Goal: Information Seeking & Learning: Learn about a topic

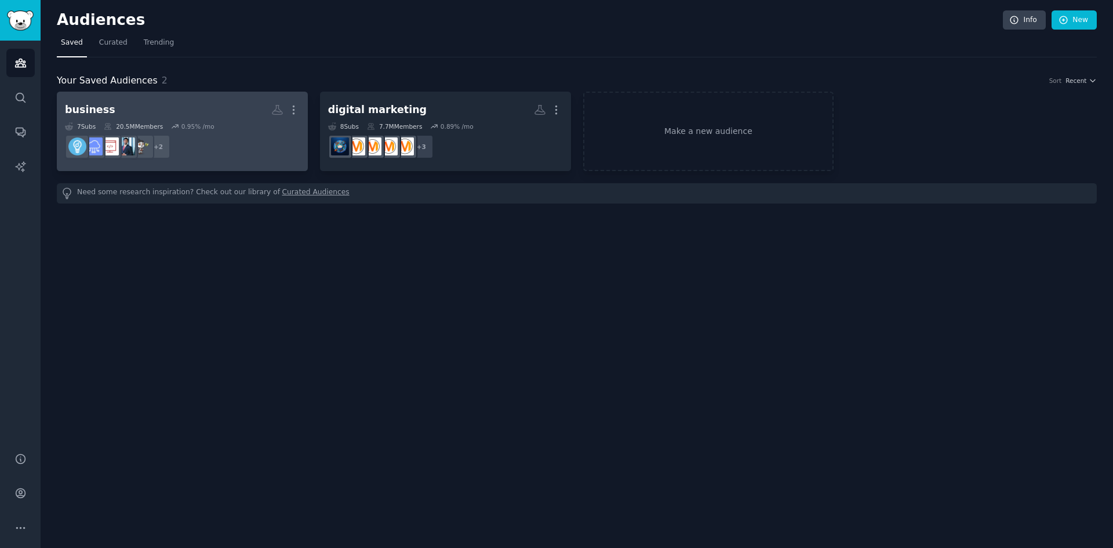
click at [224, 98] on link "business Custom Audience More 7 Sub s 20.5M Members 0.95 % /mo + 2" at bounding box center [182, 131] width 251 height 79
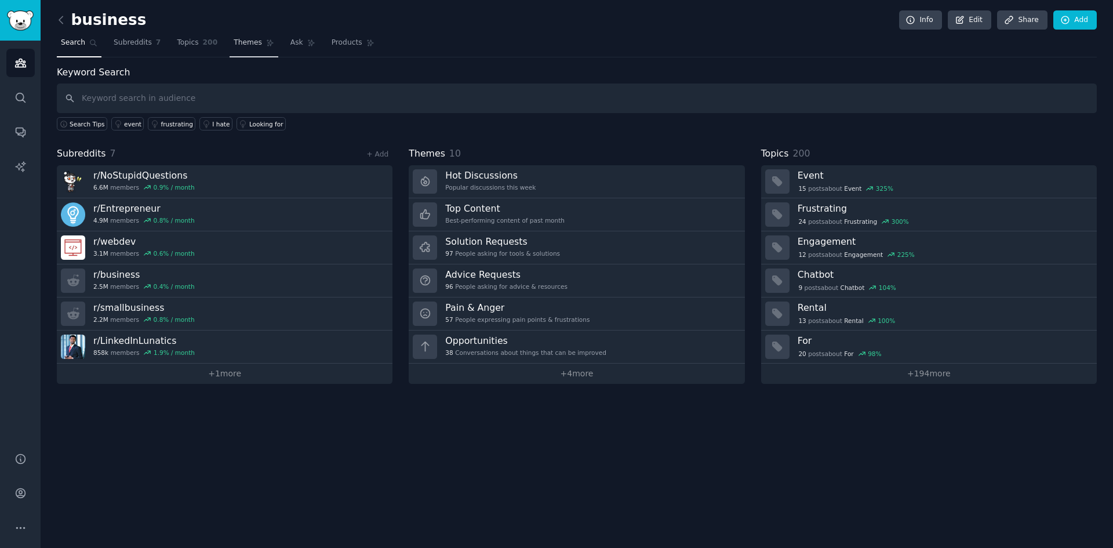
click at [234, 41] on span "Themes" at bounding box center [248, 43] width 28 height 10
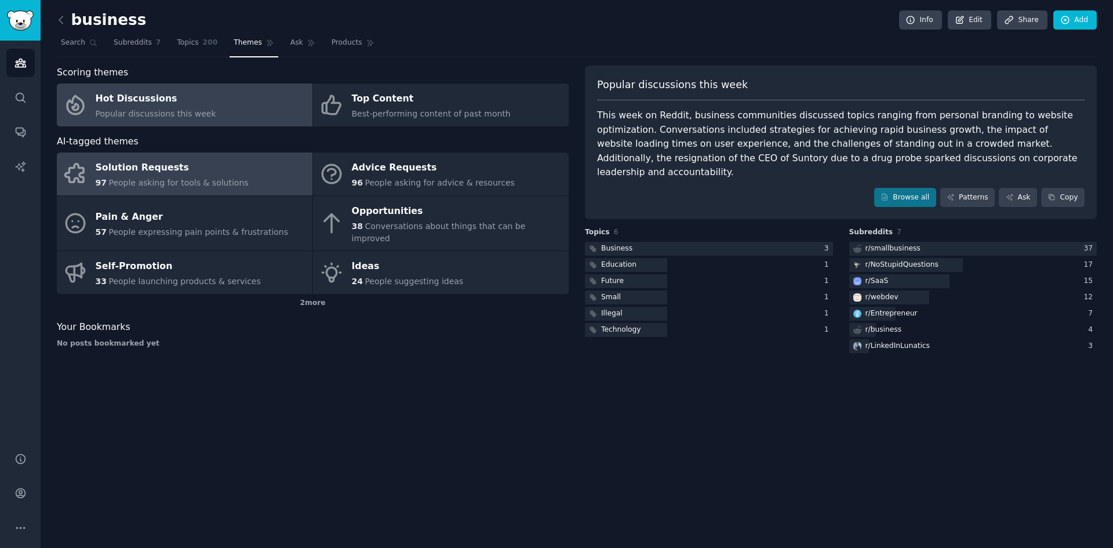
click at [262, 169] on link "Solution Requests 97 People asking for tools & solutions" at bounding box center [185, 173] width 256 height 43
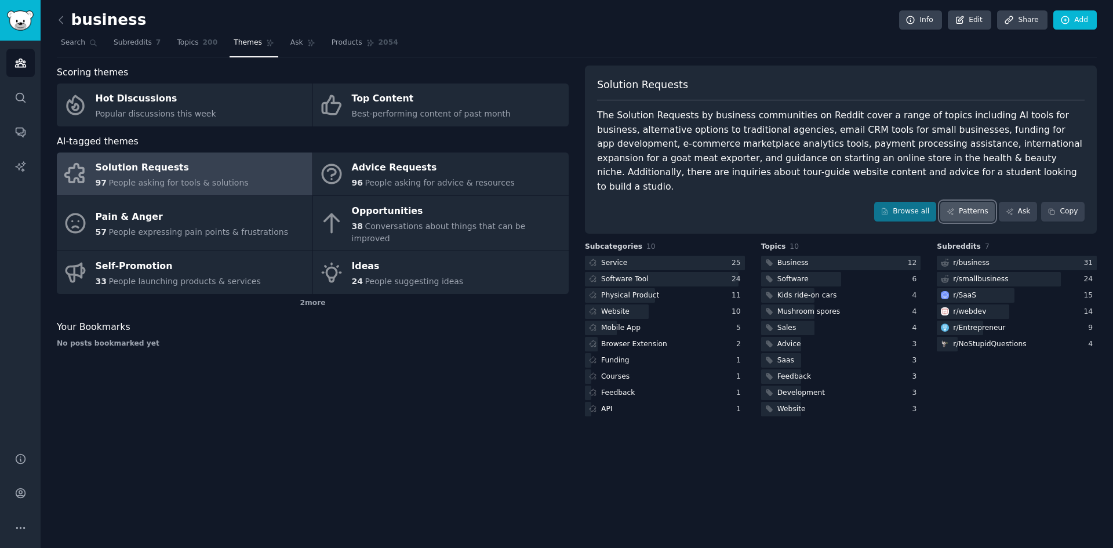
click at [965, 202] on link "Patterns" at bounding box center [967, 212] width 54 height 20
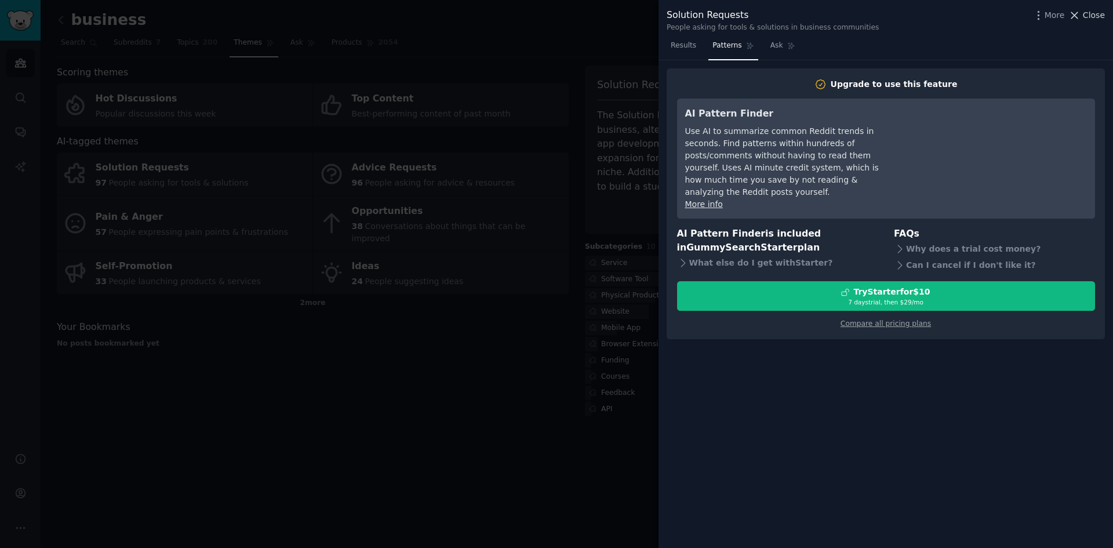
click at [1080, 16] on icon at bounding box center [1074, 15] width 12 height 12
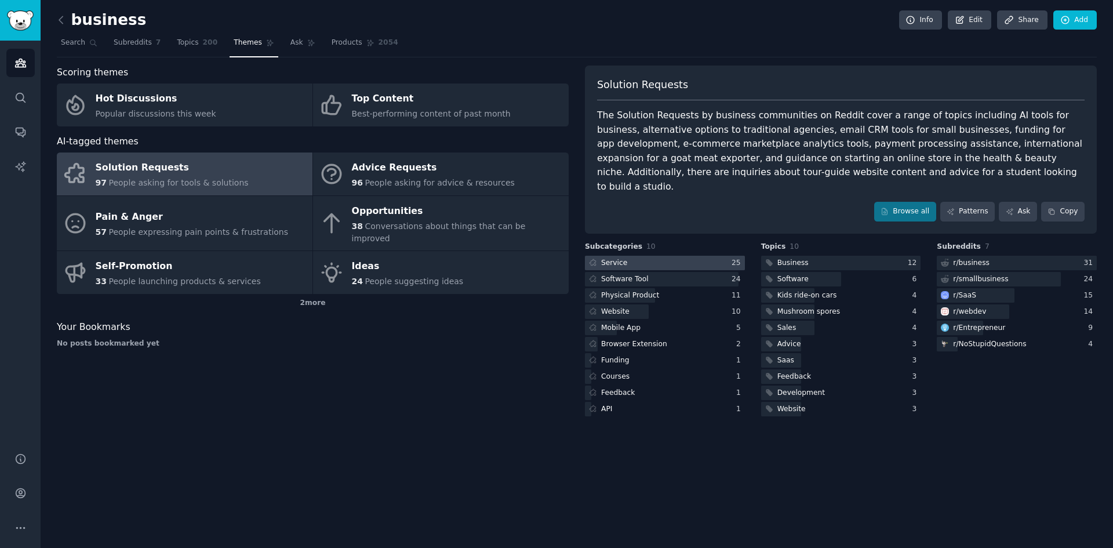
click at [694, 256] on div at bounding box center [665, 263] width 160 height 14
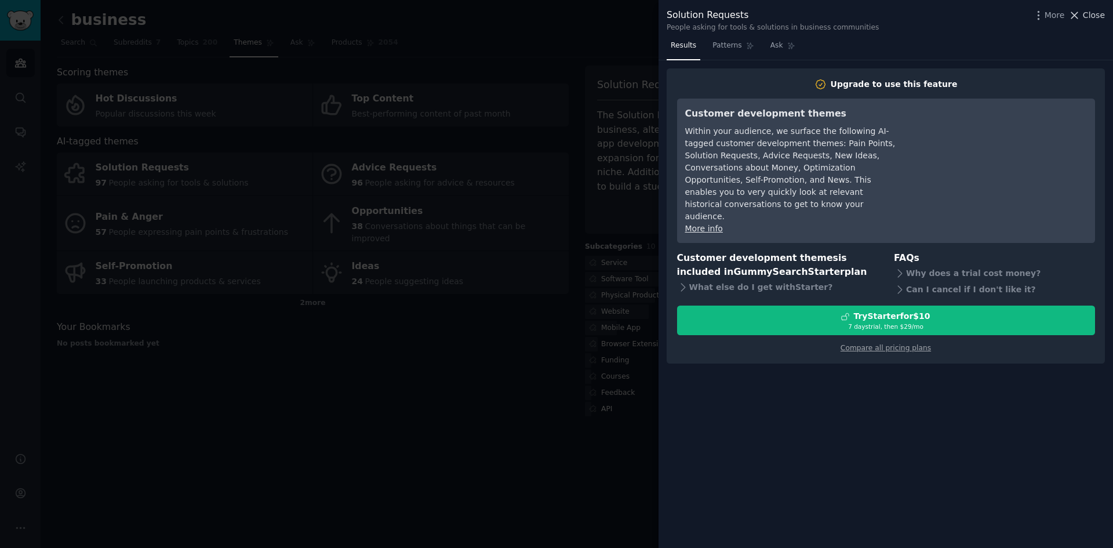
click at [1085, 15] on span "Close" at bounding box center [1093, 15] width 22 height 12
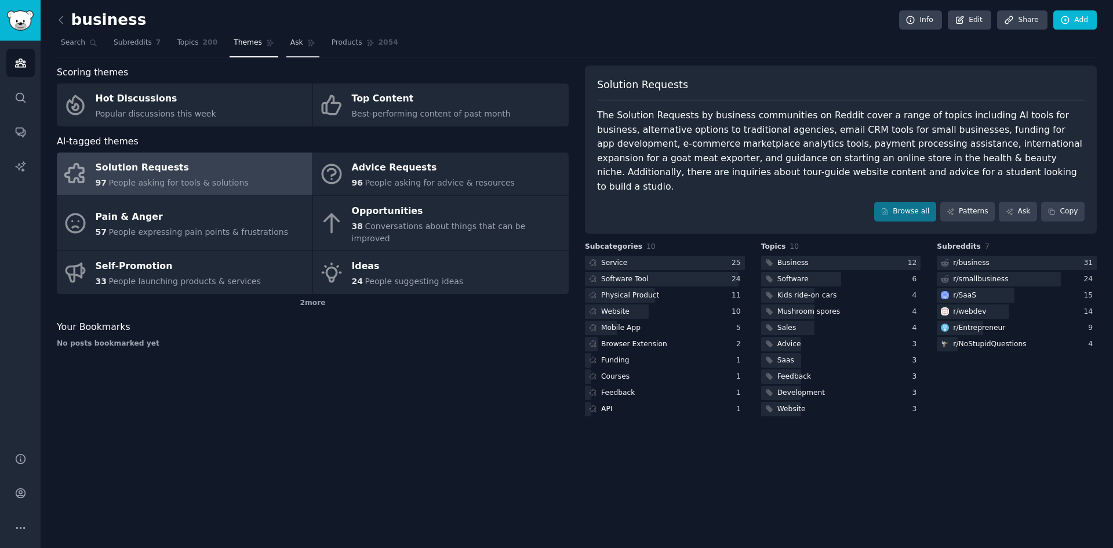
click at [290, 41] on span "Ask" at bounding box center [296, 43] width 13 height 10
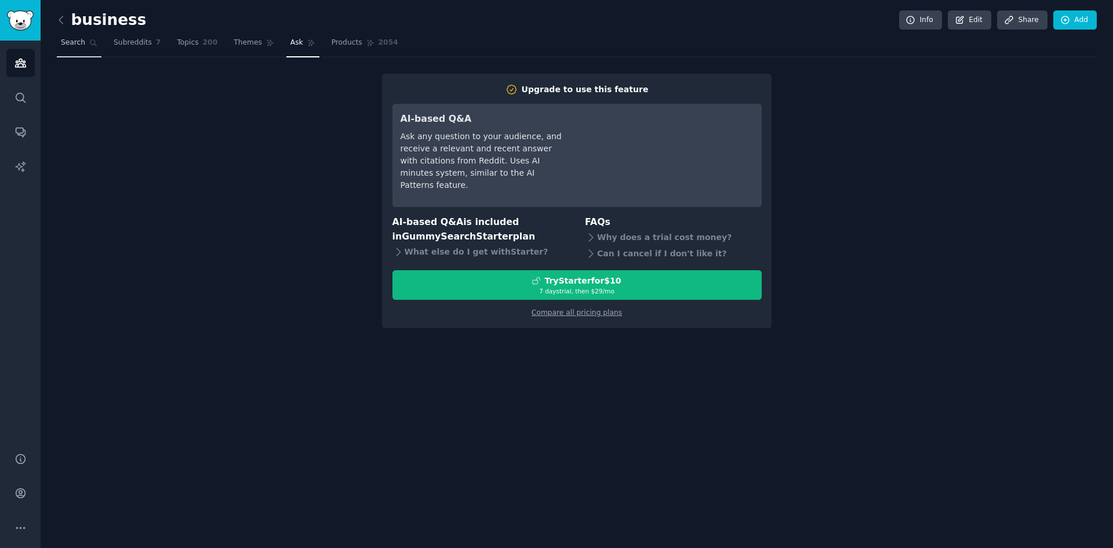
click at [83, 42] on link "Search" at bounding box center [79, 46] width 45 height 24
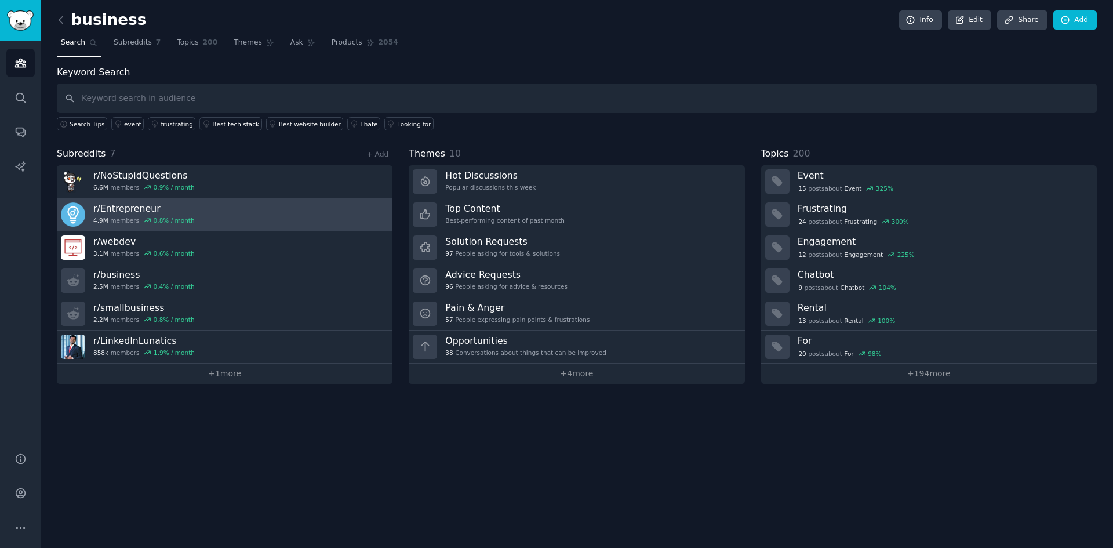
click at [174, 211] on h3 "r/ Entrepreneur" at bounding box center [143, 208] width 101 height 12
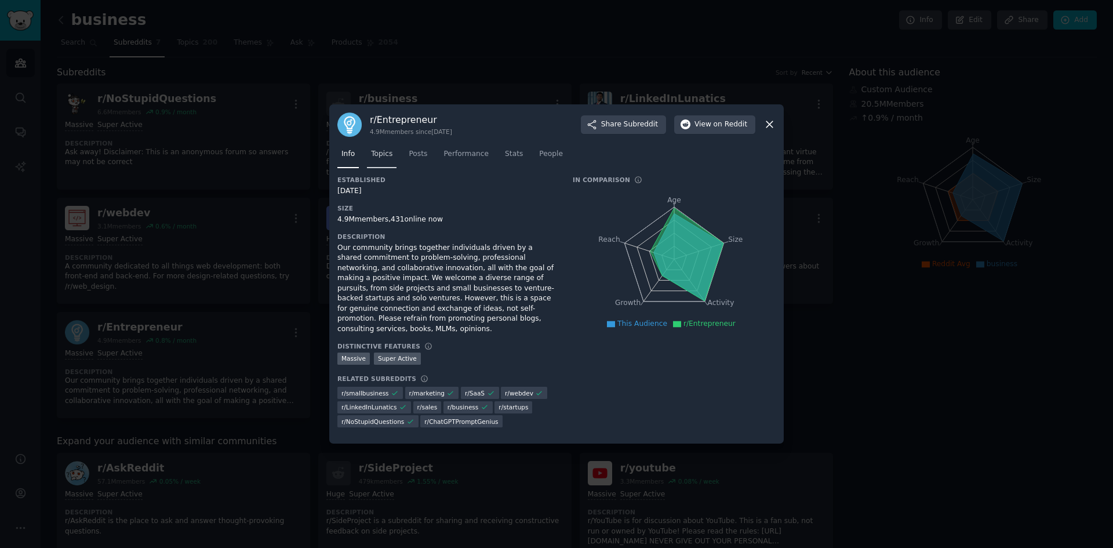
click at [373, 155] on span "Topics" at bounding box center [381, 154] width 21 height 10
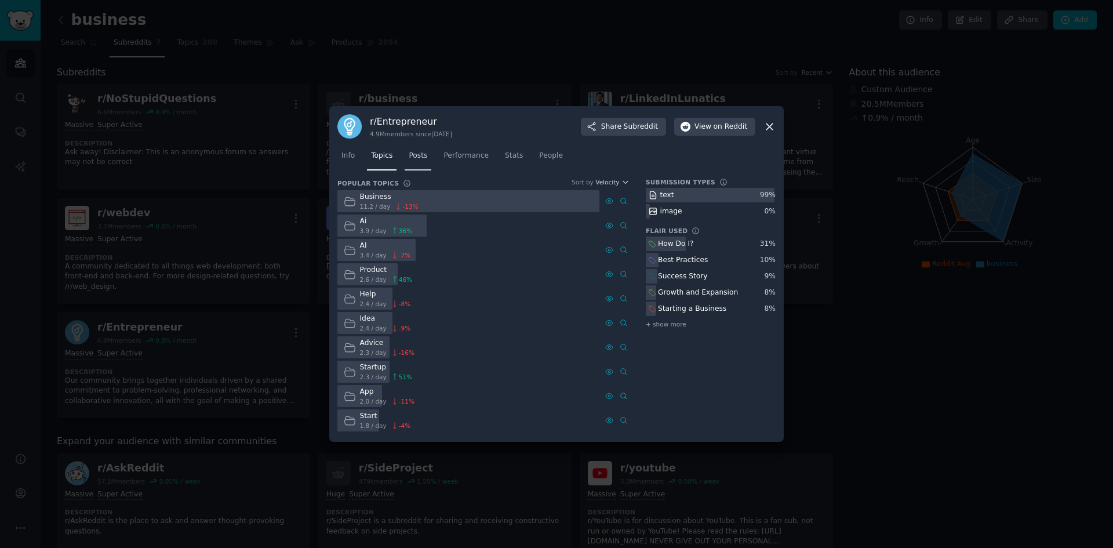
click at [405, 158] on link "Posts" at bounding box center [417, 159] width 27 height 24
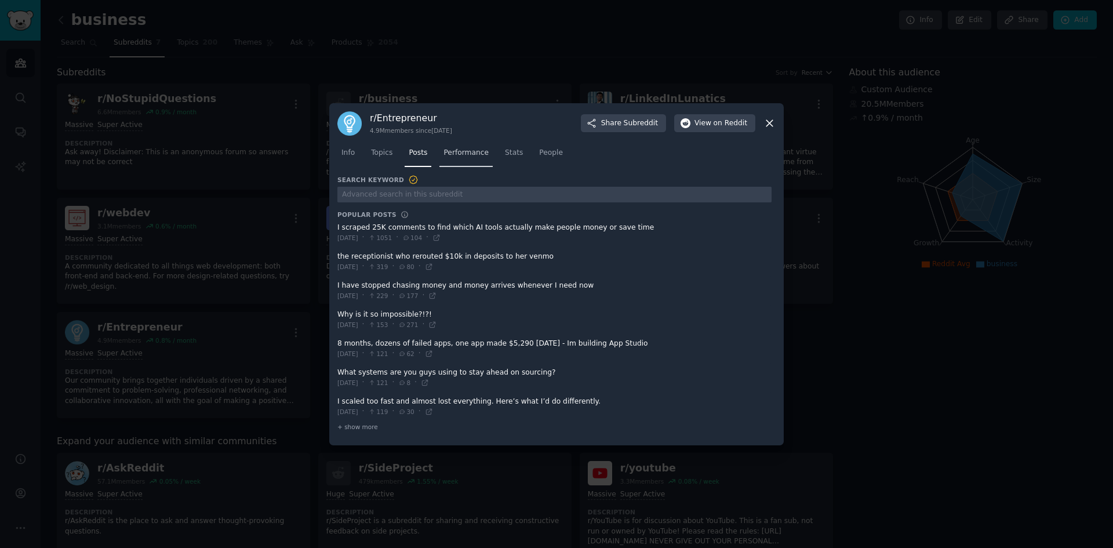
click at [459, 158] on link "Performance" at bounding box center [465, 156] width 53 height 24
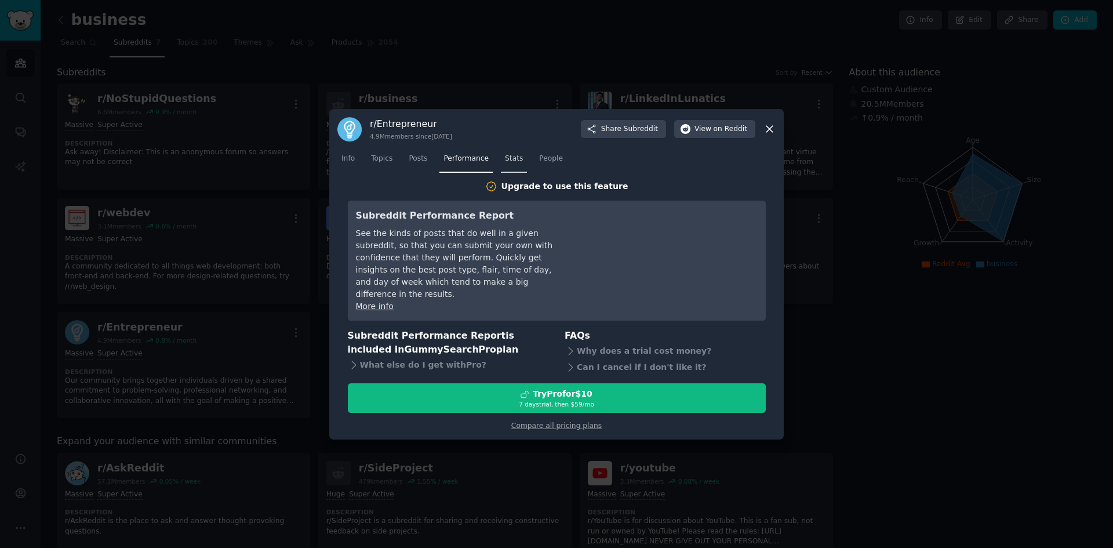
click at [505, 161] on span "Stats" at bounding box center [514, 159] width 18 height 10
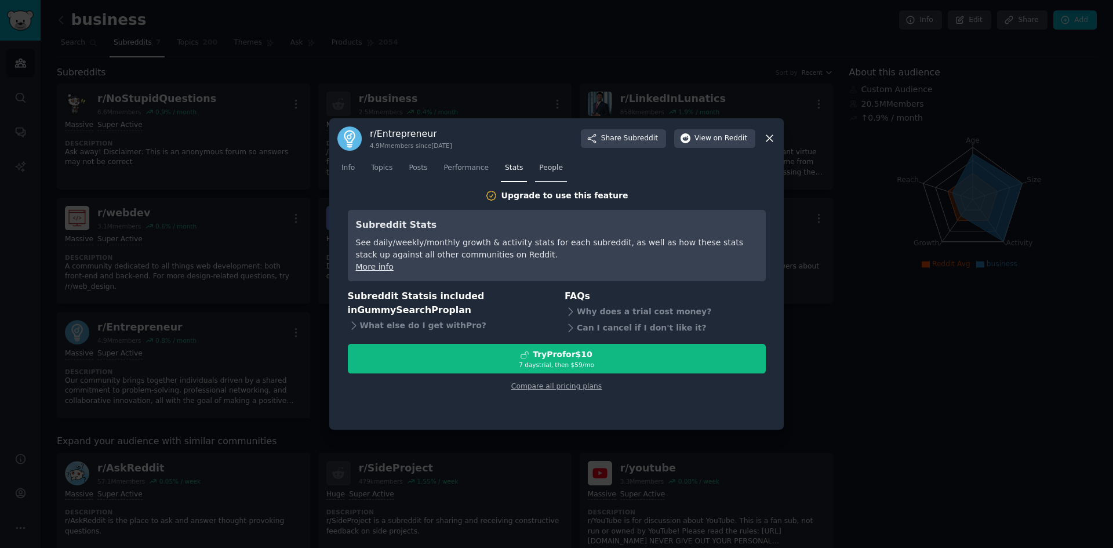
click at [552, 167] on link "People" at bounding box center [551, 171] width 32 height 24
click at [766, 143] on icon at bounding box center [769, 138] width 12 height 12
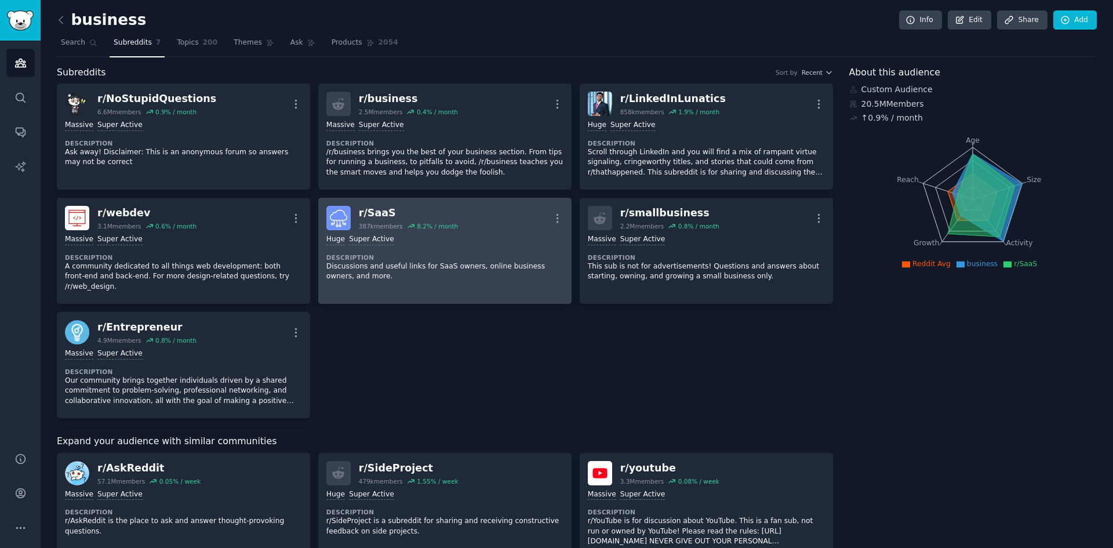
click at [480, 251] on div "Huge Super Active Description Discussions and useful links for SaaS owners, onl…" at bounding box center [444, 258] width 237 height 56
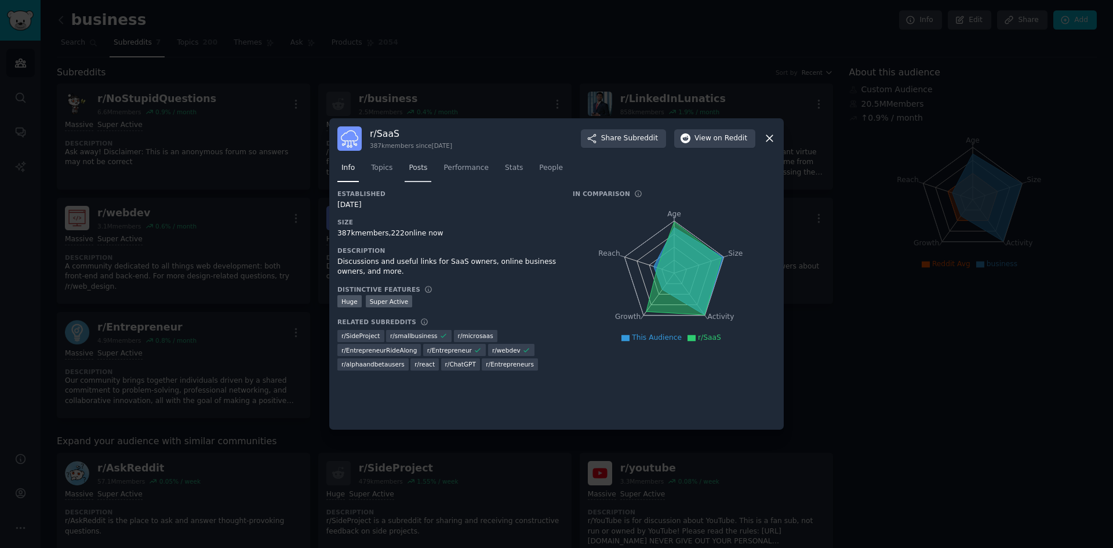
click at [418, 166] on span "Posts" at bounding box center [418, 168] width 19 height 10
